Goal: Task Accomplishment & Management: Manage account settings

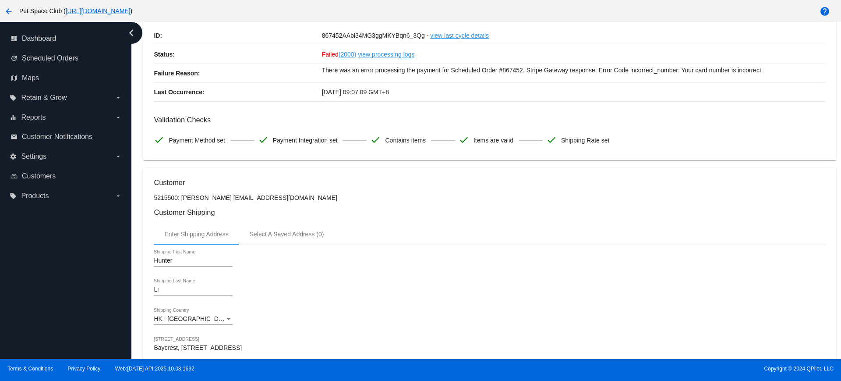
scroll to position [55, 0]
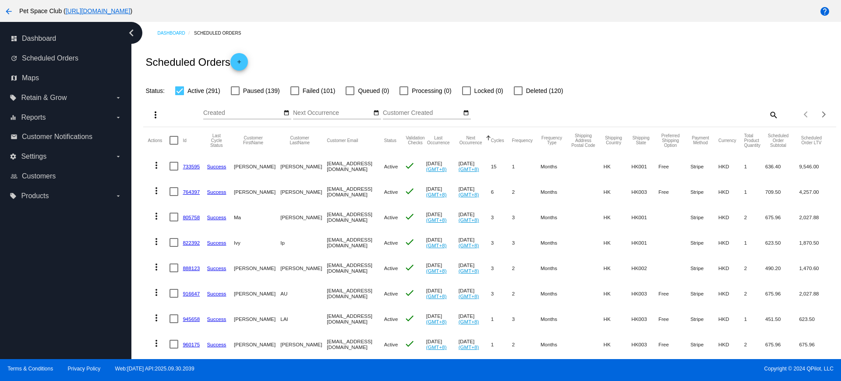
click at [768, 115] on mat-icon "search" at bounding box center [773, 115] width 11 height 14
click at [704, 114] on input "Search" at bounding box center [692, 113] width 173 height 7
paste input "1017334"
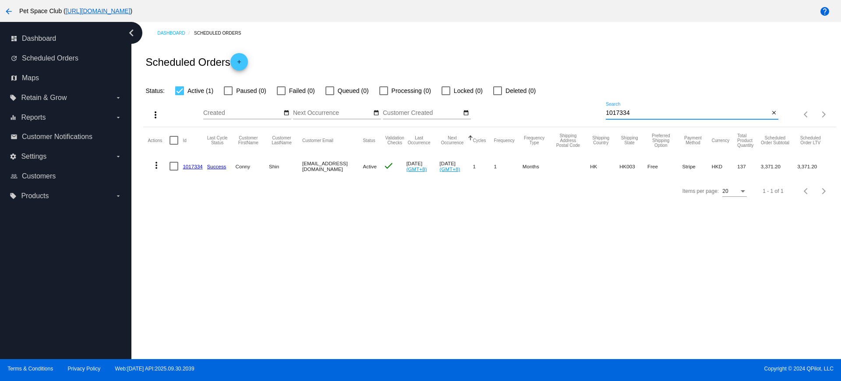
type input "1017334"
click at [587, 115] on div "more_vert Oct Jan Feb Mar Apr 1" at bounding box center [489, 111] width 693 height 31
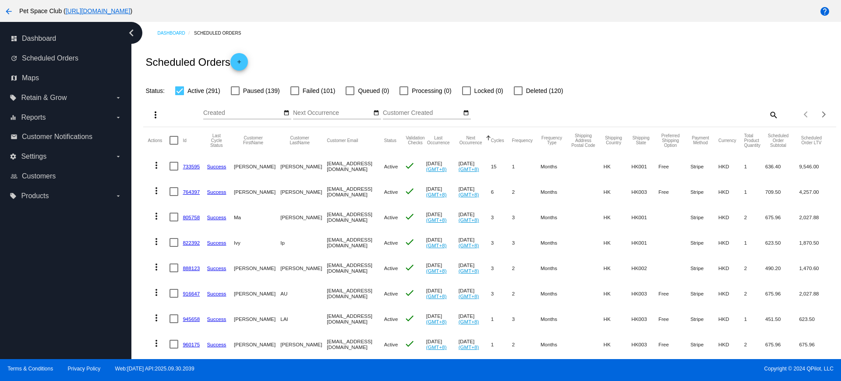
drag, startPoint x: 193, startPoint y: 160, endPoint x: 272, endPoint y: 102, distance: 98.0
click at [272, 102] on div "more_vert Oct Jan Feb Mar Apr 1" at bounding box center [489, 111] width 693 height 31
click at [294, 92] on div at bounding box center [295, 90] width 9 height 9
click at [294, 95] on input "Failed (101)" at bounding box center [294, 95] width 0 height 0
checkbox input "true"
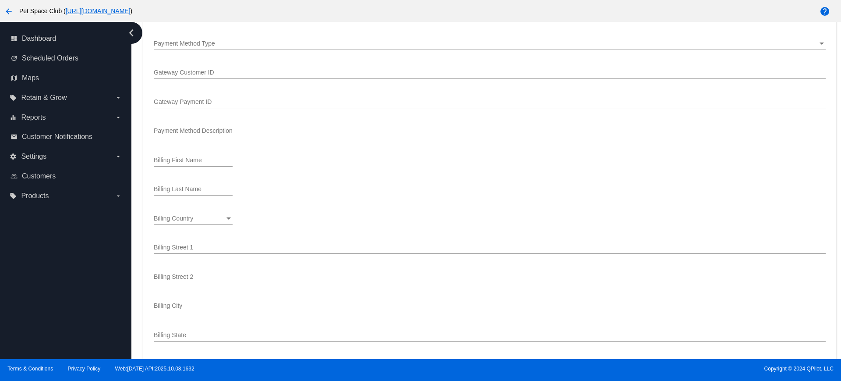
scroll to position [1056, 0]
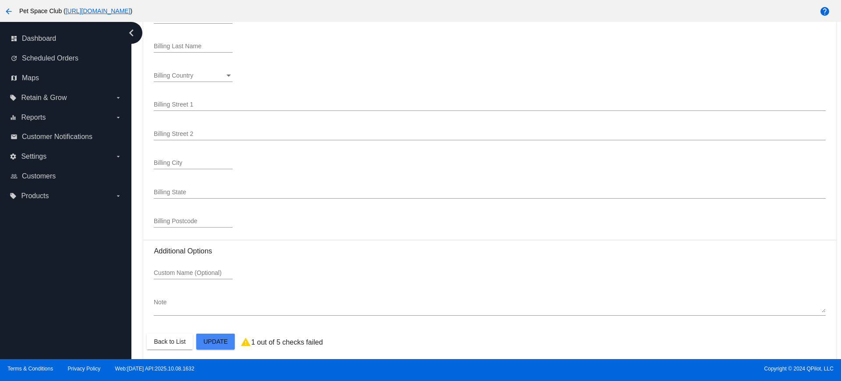
scroll to position [1056, 0]
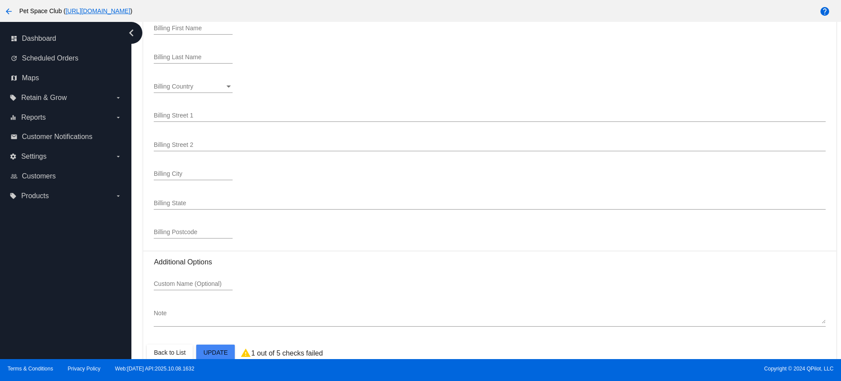
scroll to position [1056, 0]
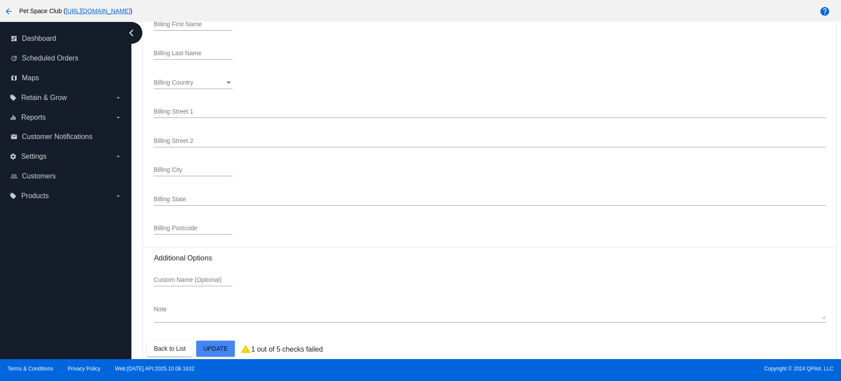
scroll to position [1056, 0]
